Goal: Task Accomplishment & Management: Complete application form

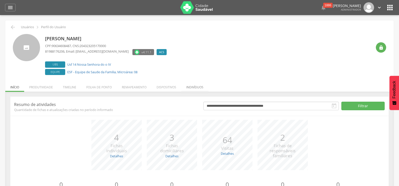
click at [192, 89] on li "Indivíduos" at bounding box center [194, 86] width 27 height 12
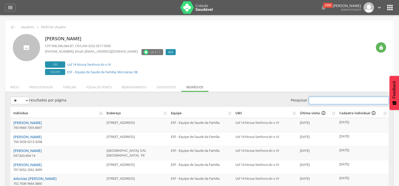
click at [344, 103] on input "Pesquisar" at bounding box center [349, 101] width 80 height 8
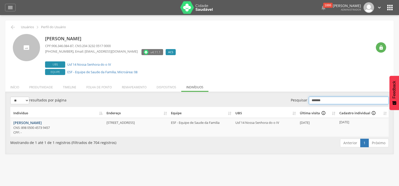
type input "*******"
click at [18, 122] on link "Andreza Maria dos Santos" at bounding box center [27, 122] width 28 height 5
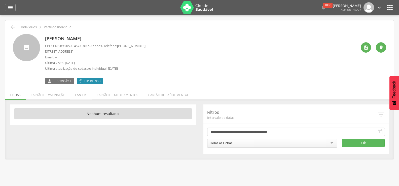
click at [80, 94] on li "Família" at bounding box center [80, 94] width 21 height 12
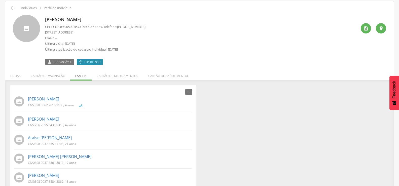
scroll to position [28, 0]
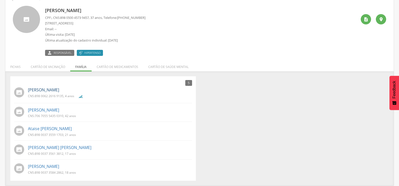
click at [41, 89] on link "Adelson Alison Marques Silva" at bounding box center [43, 90] width 31 height 6
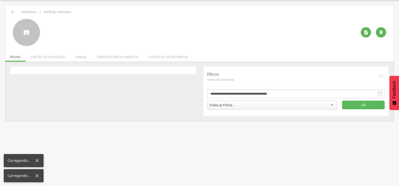
scroll to position [15, 0]
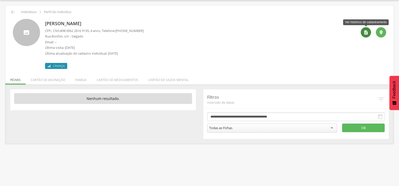
click at [370, 32] on div "" at bounding box center [365, 32] width 10 height 10
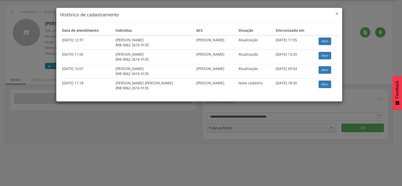
click at [339, 12] on span "×" at bounding box center [337, 13] width 3 height 7
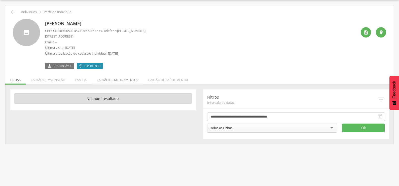
click at [113, 80] on li "Cartão de medicamentos" at bounding box center [118, 79] width 52 height 12
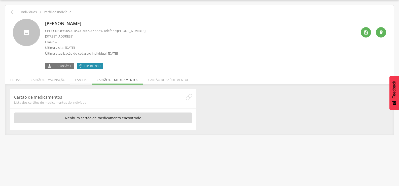
click at [78, 77] on li "Família" at bounding box center [80, 79] width 21 height 12
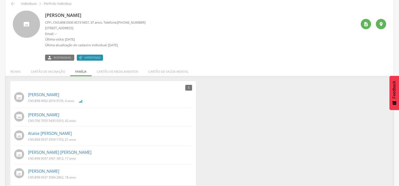
scroll to position [28, 0]
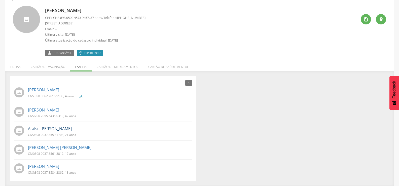
click at [48, 129] on link "Ataise Maria Marques dos Santos" at bounding box center [50, 129] width 44 height 6
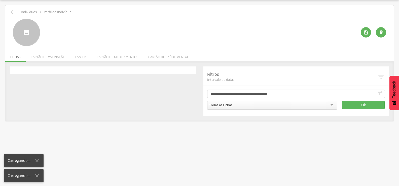
scroll to position [15, 0]
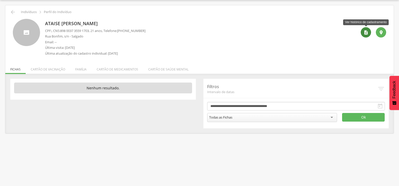
click at [364, 32] on icon "" at bounding box center [365, 32] width 5 height 5
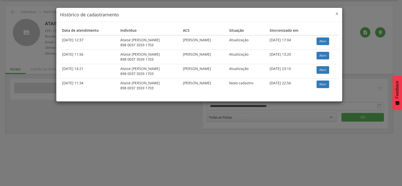
click at [337, 12] on span "×" at bounding box center [337, 13] width 3 height 7
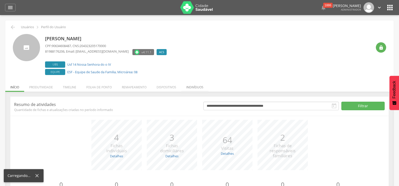
click at [192, 86] on li "Indivíduos" at bounding box center [194, 86] width 27 height 12
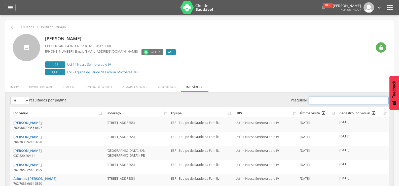
click at [323, 100] on input "Pesquisar" at bounding box center [349, 101] width 80 height 8
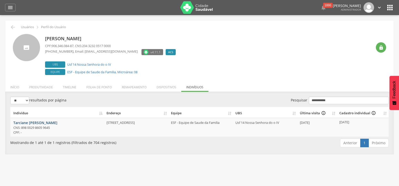
click at [57, 123] on link "Tarciane Maria do Nascimento" at bounding box center [35, 122] width 44 height 5
drag, startPoint x: 329, startPoint y: 102, endPoint x: 297, endPoint y: 103, distance: 31.7
click at [297, 103] on label "**********" at bounding box center [339, 101] width 98 height 8
click at [37, 122] on link "Silvana Gomes da Silva" at bounding box center [27, 122] width 28 height 5
drag, startPoint x: 335, startPoint y: 100, endPoint x: 282, endPoint y: 96, distance: 52.5
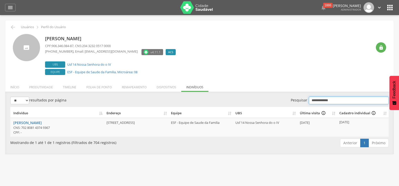
click at [283, 96] on div "**********" at bounding box center [199, 123] width 388 height 62
type input "*******"
click at [59, 120] on link "Luzineide [PERSON_NAME]" at bounding box center [36, 122] width 46 height 5
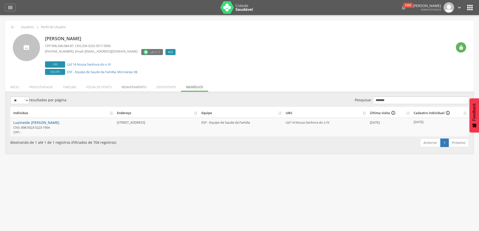
click at [135, 85] on li "Remapeamento" at bounding box center [134, 86] width 35 height 12
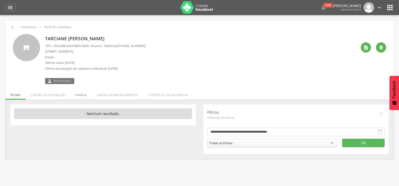
click at [81, 97] on li "Família" at bounding box center [80, 94] width 21 height 12
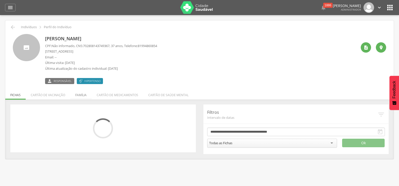
click at [82, 94] on li "Família" at bounding box center [80, 94] width 21 height 12
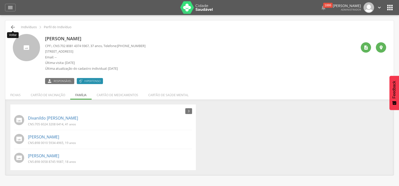
click at [11, 27] on icon "" at bounding box center [13, 27] width 6 height 6
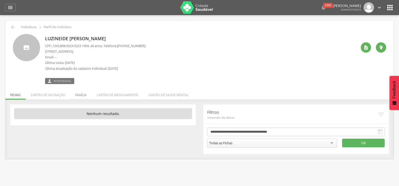
click at [78, 96] on li "Família" at bounding box center [80, 94] width 21 height 12
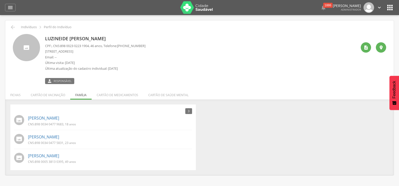
click at [386, 4] on icon "" at bounding box center [390, 8] width 8 height 8
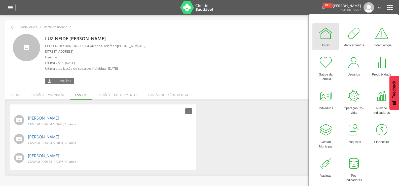
click at [319, 38] on div at bounding box center [325, 33] width 15 height 15
click at [10, 9] on icon "" at bounding box center [10, 8] width 6 height 6
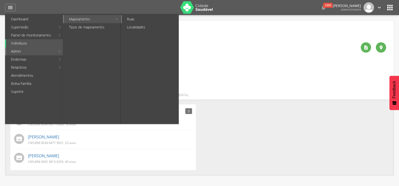
click at [134, 17] on link "Ruas" at bounding box center [150, 19] width 57 height 8
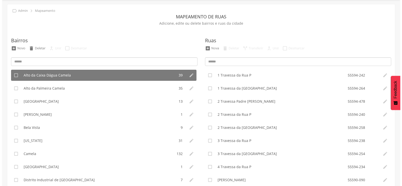
scroll to position [25, 0]
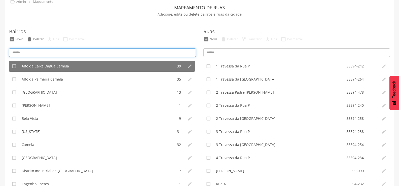
click at [30, 52] on input at bounding box center [102, 52] width 187 height 9
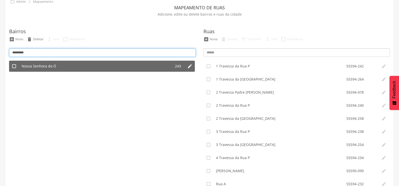
type input "*********"
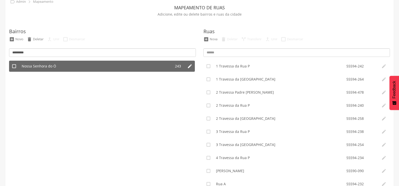
click at [39, 64] on span "Nossa Senhora do Ó" at bounding box center [39, 66] width 34 height 5
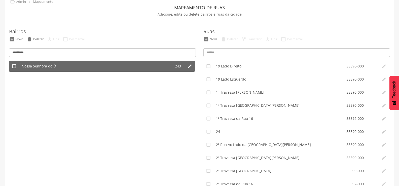
click at [131, 66] on li "Nossa Senhora do Ó" at bounding box center [95, 66] width 152 height 11
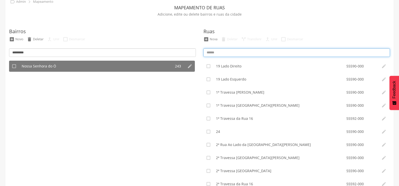
click at [227, 54] on input at bounding box center [296, 52] width 187 height 9
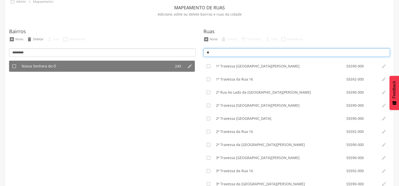
type input "*"
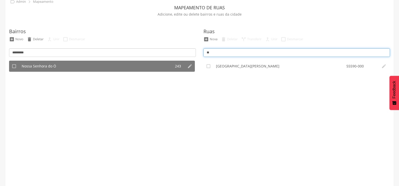
type input "*"
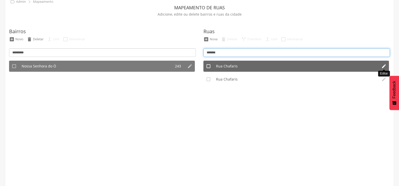
type input "*******"
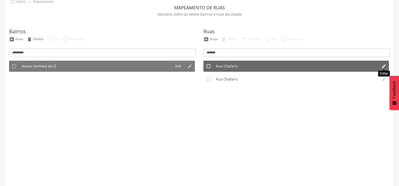
click at [382, 66] on icon "" at bounding box center [383, 66] width 5 height 5
type input "**********"
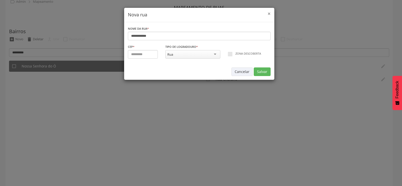
click at [269, 15] on span "×" at bounding box center [269, 13] width 3 height 7
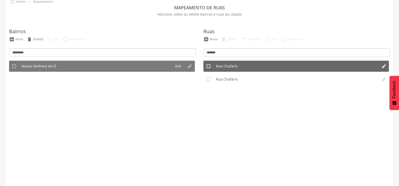
click at [260, 66] on div "Rua Chafaris" at bounding box center [290, 66] width 148 height 5
click at [382, 67] on icon "" at bounding box center [383, 66] width 5 height 5
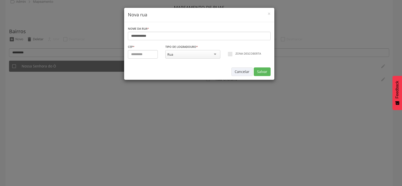
click at [301, 143] on div "**********" at bounding box center [201, 93] width 402 height 186
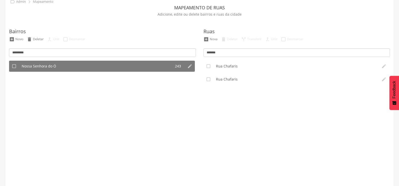
click at [250, 102] on ul " 19 Lado Direito 55590-000   19 Lado Esquerdo 55590-000   1ª Travessa João…" at bounding box center [296, 124] width 187 height 126
click at [211, 41] on div "Nova" at bounding box center [213, 39] width 8 height 4
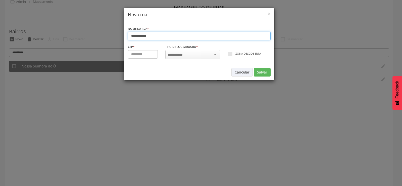
click at [153, 39] on input "**********" at bounding box center [199, 36] width 143 height 9
type input "*"
type input "**********"
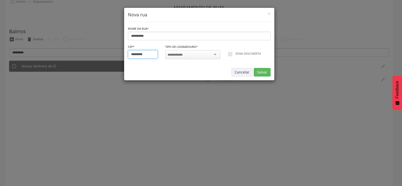
type input "*********"
click at [195, 55] on div at bounding box center [192, 54] width 55 height 9
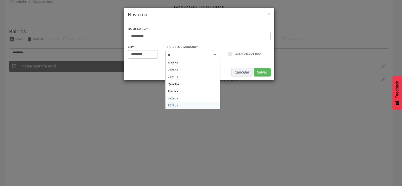
type input "***"
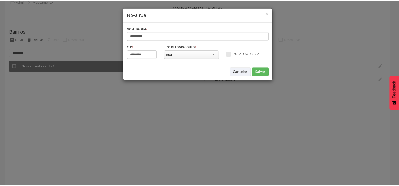
scroll to position [0, 0]
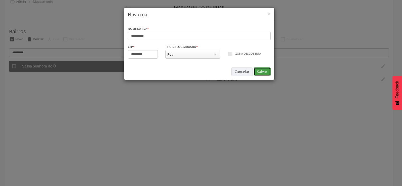
click at [263, 73] on button "Salvar" at bounding box center [262, 71] width 17 height 9
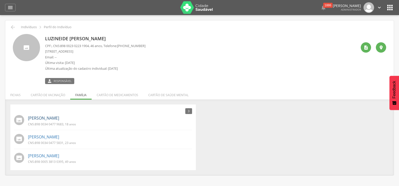
click at [48, 118] on link "[PERSON_NAME]" at bounding box center [43, 118] width 31 height 6
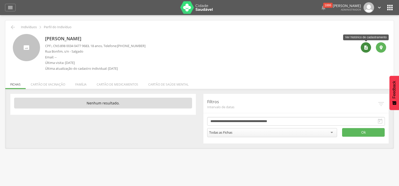
click at [367, 43] on div "" at bounding box center [365, 47] width 10 height 10
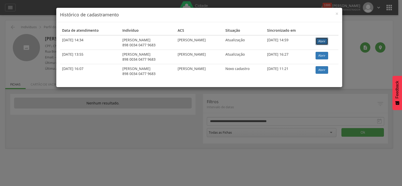
click at [322, 41] on link "Abrir" at bounding box center [322, 41] width 13 height 8
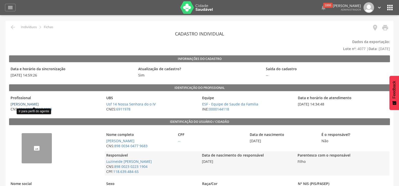
click at [29, 102] on link "[PERSON_NAME]" at bounding box center [25, 104] width 28 height 5
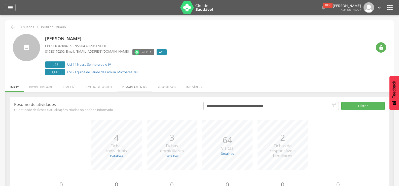
click at [125, 87] on li "Remapeamento" at bounding box center [134, 86] width 35 height 12
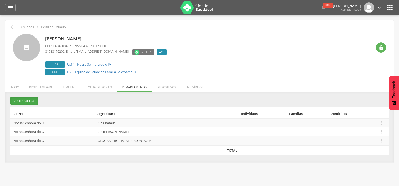
click at [25, 100] on button "Adicionar rua" at bounding box center [24, 101] width 28 height 8
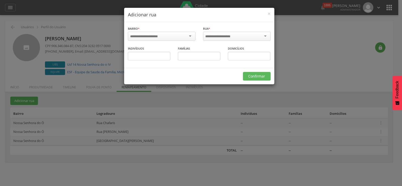
click at [162, 37] on input "select-one" at bounding box center [147, 36] width 34 height 5
type input "****"
click at [212, 37] on input "select-one" at bounding box center [221, 36] width 32 height 5
type input "***"
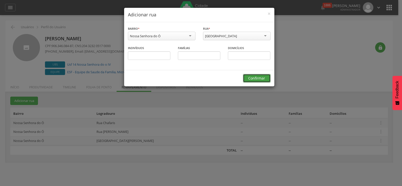
click at [258, 77] on button "Confirmar" at bounding box center [257, 78] width 28 height 9
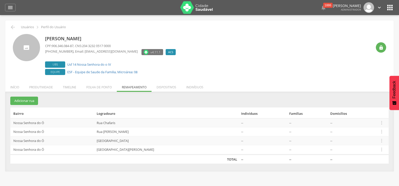
drag, startPoint x: 45, startPoint y: 38, endPoint x: 123, endPoint y: 37, distance: 78.2
click at [123, 37] on div "[PERSON_NAME] CPF: 906.346.084-87 , CNS: 204 3232 0517 0000 [PHONE_NUMBER] , Em…" at bounding box center [199, 55] width 373 height 42
copy p "[PERSON_NAME]"
click at [46, 39] on p "[PERSON_NAME]" at bounding box center [111, 38] width 133 height 7
drag, startPoint x: 45, startPoint y: 38, endPoint x: 75, endPoint y: 45, distance: 31.7
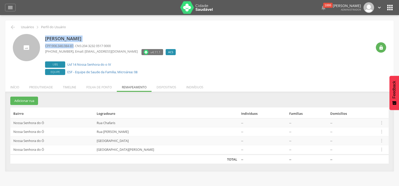
click at [75, 45] on div "[PERSON_NAME] CPF: 906.346.084-87 , CNS: 204 3232 0517 0000 [PHONE_NUMBER] , Em…" at bounding box center [199, 55] width 373 height 42
copy div "[PERSON_NAME] CPF: 906.346.084-87"
